Goal: Obtain resource: Obtain resource

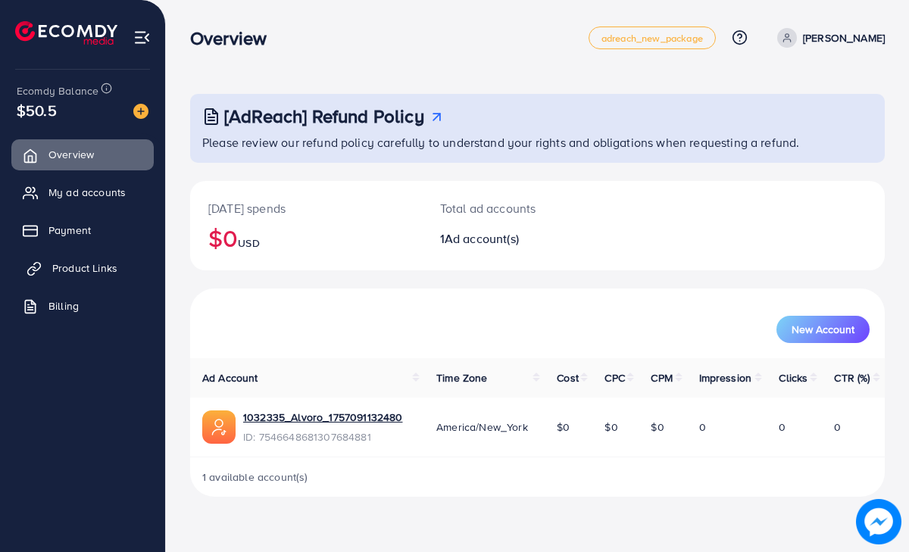
click at [94, 263] on span "Product Links" at bounding box center [84, 268] width 65 height 15
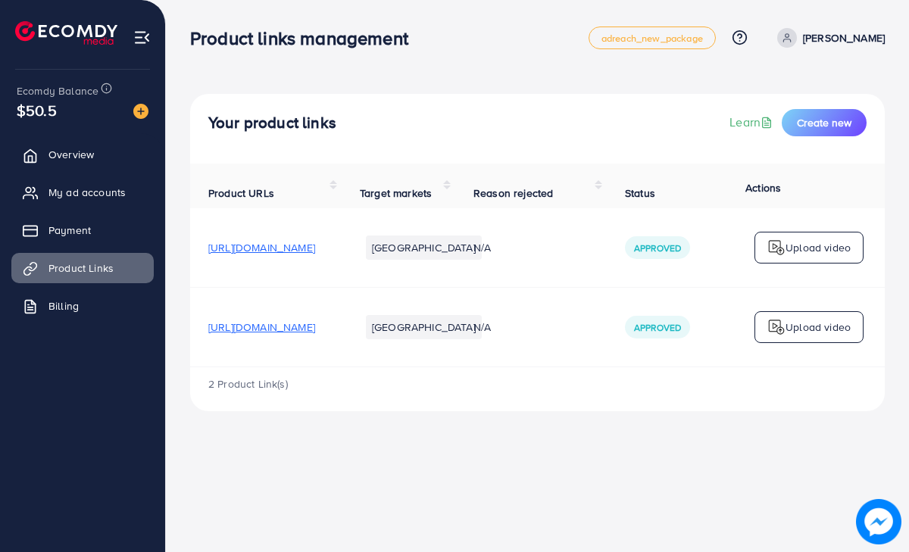
drag, startPoint x: 211, startPoint y: 252, endPoint x: 374, endPoint y: 264, distance: 163.3
click at [342, 264] on td "[URL][DOMAIN_NAME]" at bounding box center [265, 248] width 151 height 80
click at [207, 273] on td "[URL][DOMAIN_NAME]" at bounding box center [265, 248] width 151 height 80
drag, startPoint x: 199, startPoint y: 248, endPoint x: 428, endPoint y: 257, distance: 228.9
click at [342, 257] on td "[URL][DOMAIN_NAME]" at bounding box center [265, 248] width 151 height 80
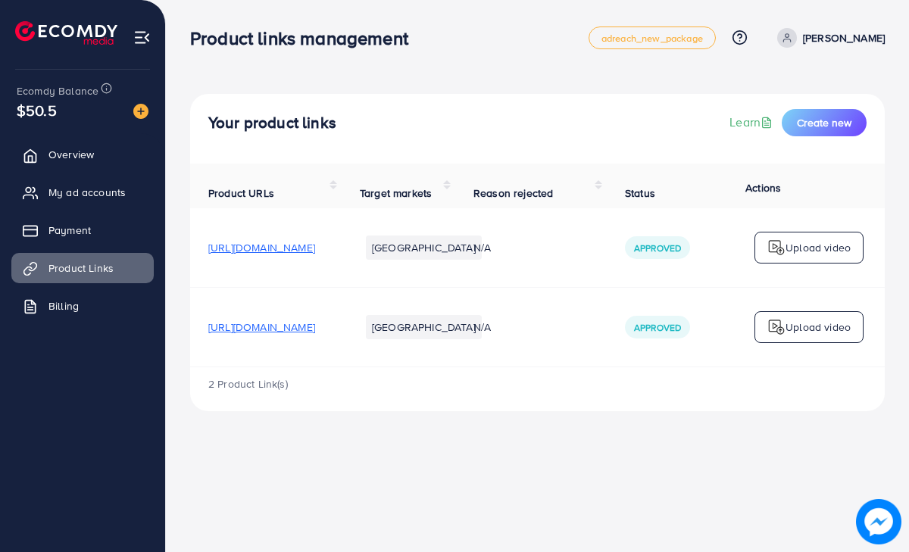
copy span "[URL][DOMAIN_NAME]"
